Goal: Information Seeking & Learning: Learn about a topic

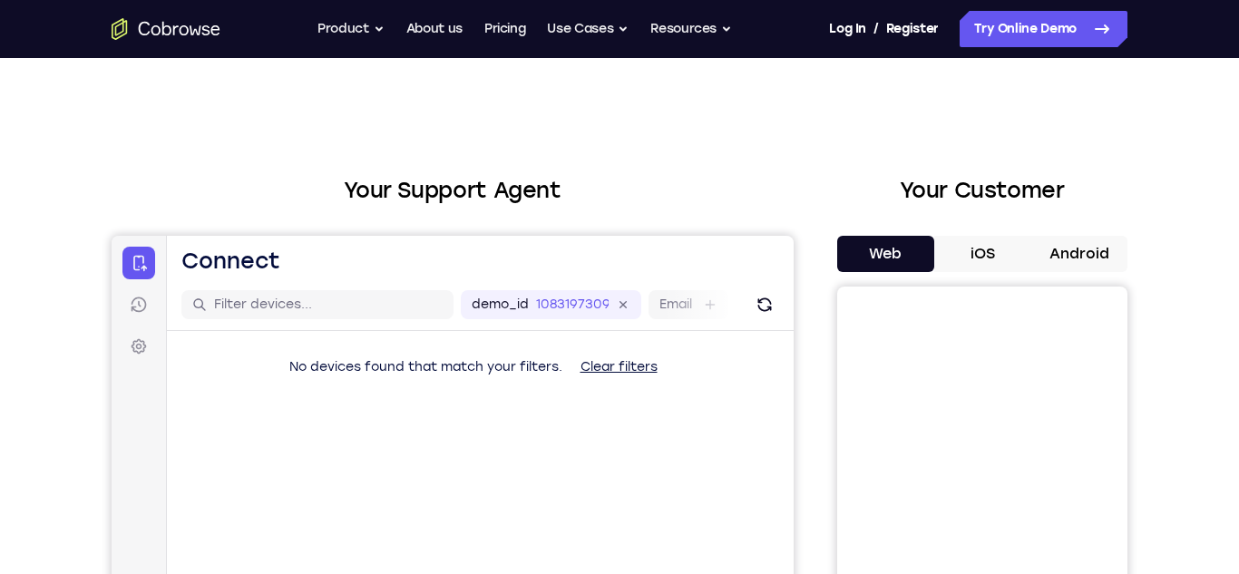
click at [1101, 252] on button "Android" at bounding box center [1078, 254] width 97 height 36
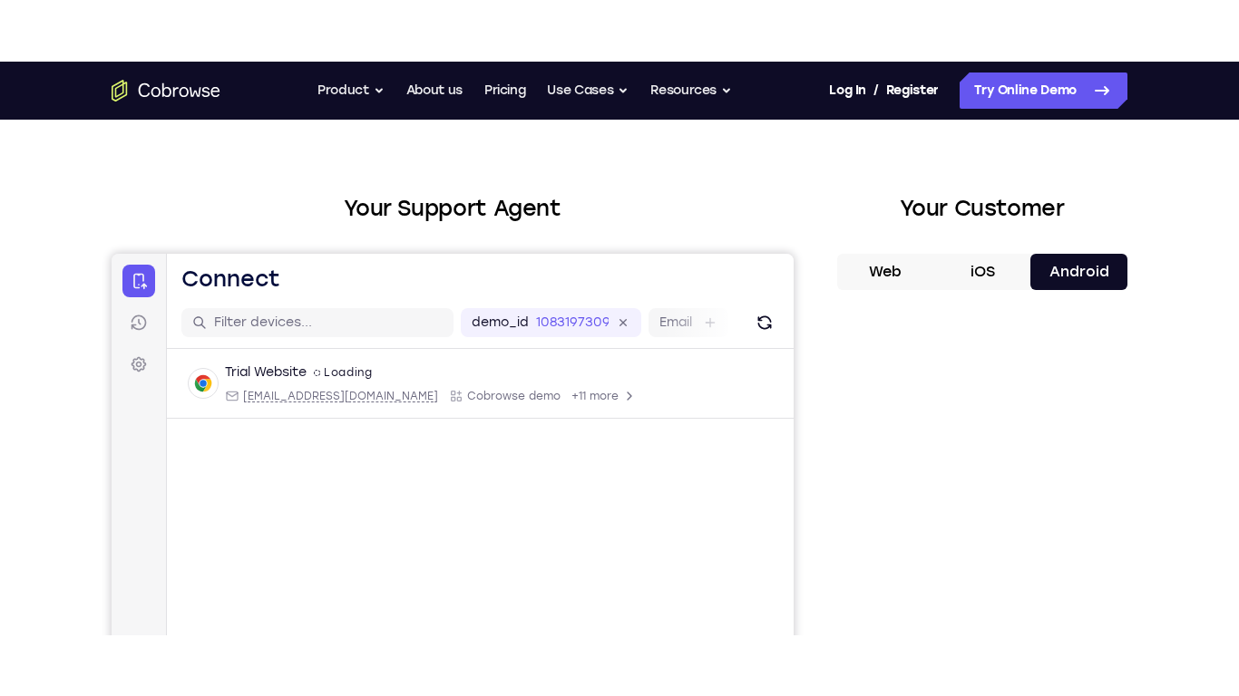
scroll to position [222, 0]
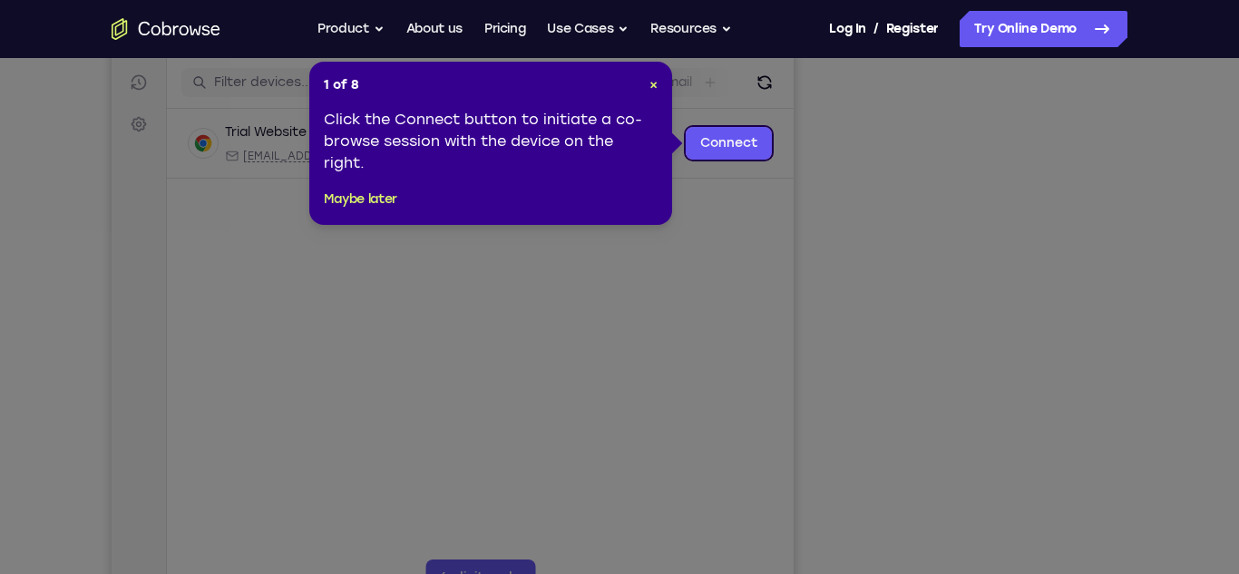
click at [965, 347] on icon at bounding box center [619, 287] width 1239 height 574
click at [653, 83] on span "×" at bounding box center [653, 84] width 8 height 15
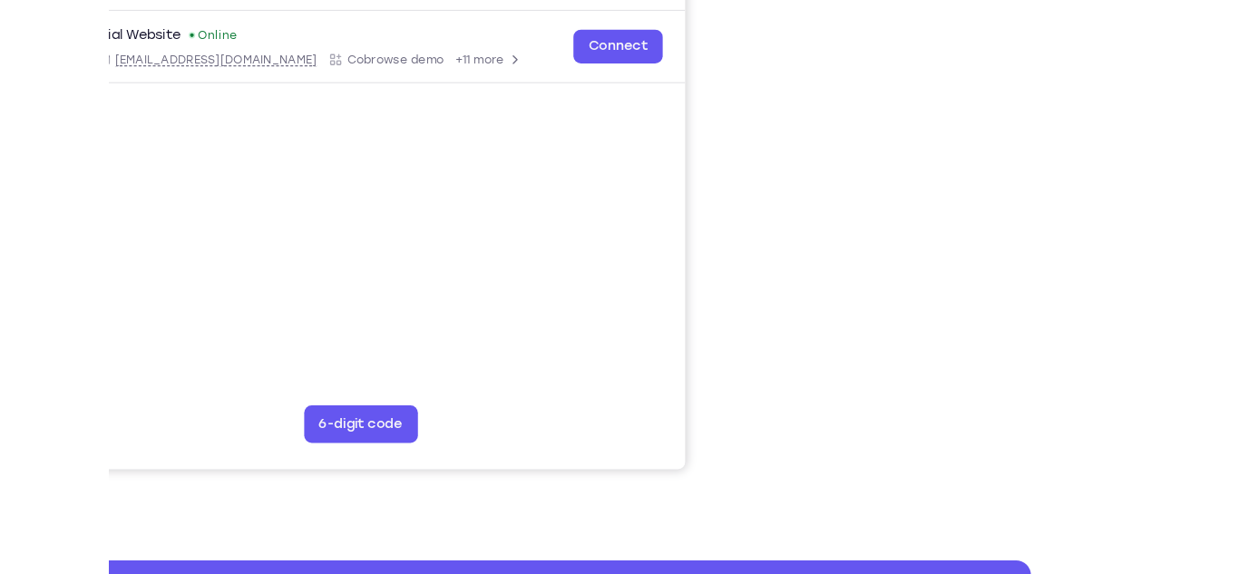
scroll to position [249, 0]
